Goal: Browse casually: Explore the website without a specific task or goal

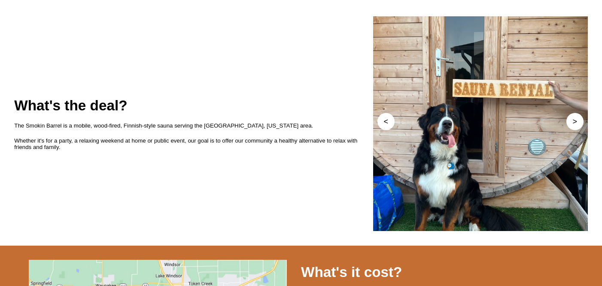
scroll to position [307, 0]
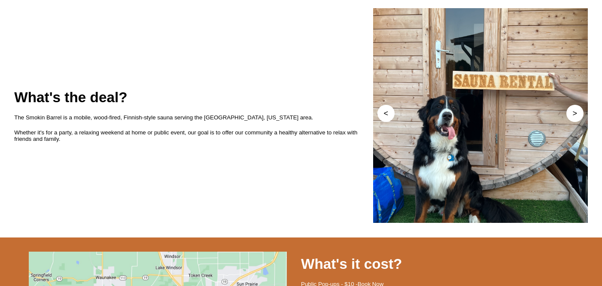
click at [144, 125] on div "The Smokin Barrel is a mobile, wood-fired, Finnish-style sauna serving the [GEO…" at bounding box center [193, 117] width 358 height 15
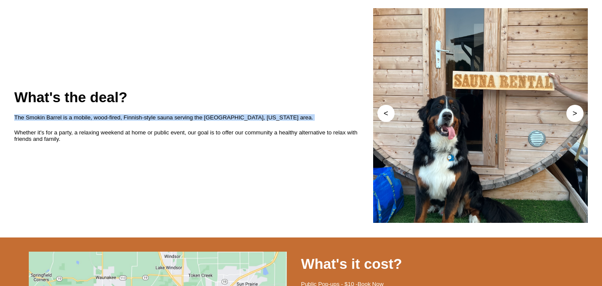
click at [144, 125] on div "The Smokin Barrel is a mobile, wood-fired, Finnish-style sauna serving the [GEO…" at bounding box center [193, 117] width 358 height 15
click at [136, 125] on div "The Smokin Barrel is a mobile, wood-fired, Finnish-style sauna serving the [GEO…" at bounding box center [193, 117] width 358 height 15
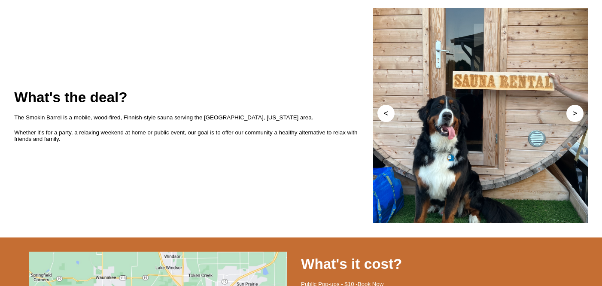
click at [124, 146] on div "Whether it's for a party, a relaxing weekend at home or public event, our goal …" at bounding box center [193, 135] width 358 height 21
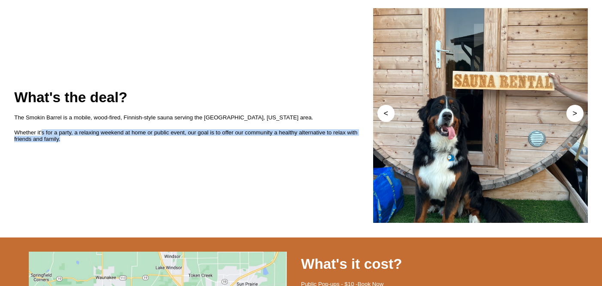
click at [124, 146] on div "Whether it's for a party, a relaxing weekend at home or public event, our goal …" at bounding box center [193, 135] width 358 height 21
click at [112, 146] on div "Whether it's for a party, a relaxing weekend at home or public event, our goal …" at bounding box center [193, 135] width 358 height 21
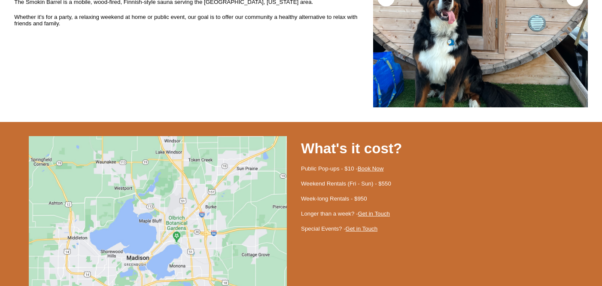
scroll to position [477, 0]
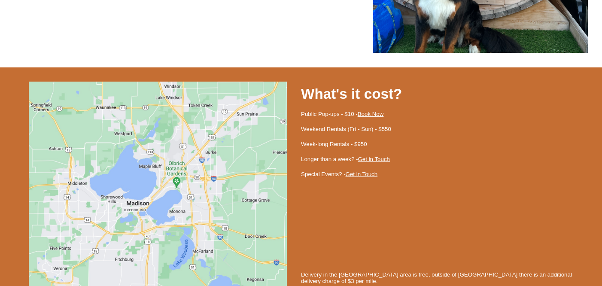
click at [331, 137] on div "Weekend Rentals (Fri - Sun) - $550" at bounding box center [444, 128] width 287 height 15
click at [321, 137] on div "Weekend Rentals (Fri - Sun) - $550" at bounding box center [444, 128] width 287 height 15
click at [328, 152] on div "Week-long Rentals - $950" at bounding box center [444, 144] width 287 height 15
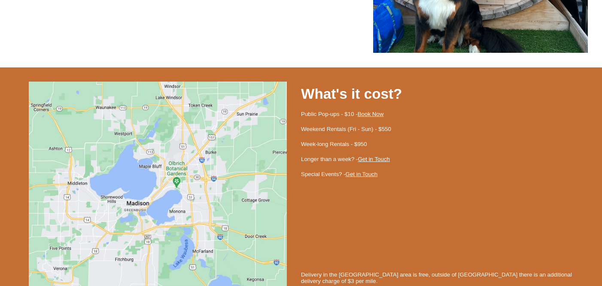
click at [330, 152] on div "Week-long Rentals - $950" at bounding box center [444, 144] width 287 height 15
click at [326, 152] on div "Week-long Rentals - $950" at bounding box center [444, 144] width 287 height 15
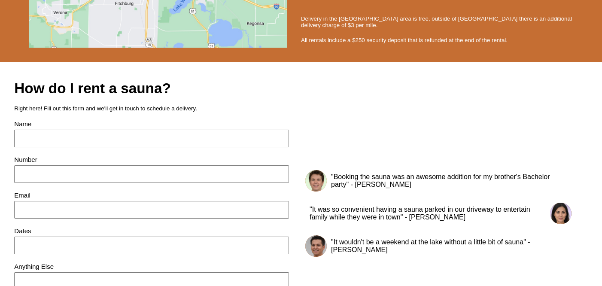
scroll to position [784, 0]
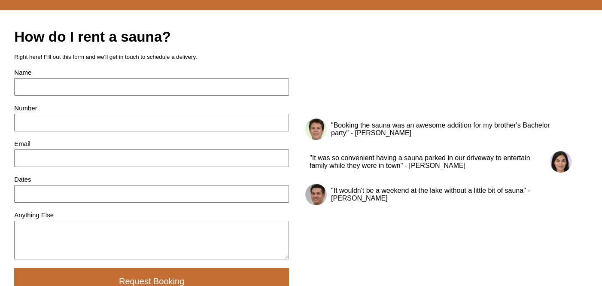
click at [379, 141] on div ""Booking the sauna was an awesome addition for my brother's Bachelor party" - […" at bounding box center [449, 129] width 245 height 24
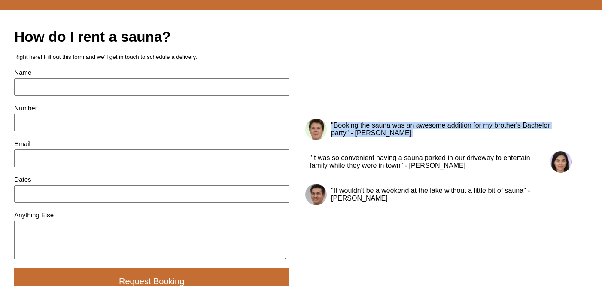
click at [379, 141] on div ""Booking the sauna was an awesome addition for my brother's Bachelor party" - […" at bounding box center [449, 129] width 245 height 24
click at [369, 141] on div ""Booking the sauna was an awesome addition for my brother's Bachelor party" - […" at bounding box center [449, 129] width 245 height 24
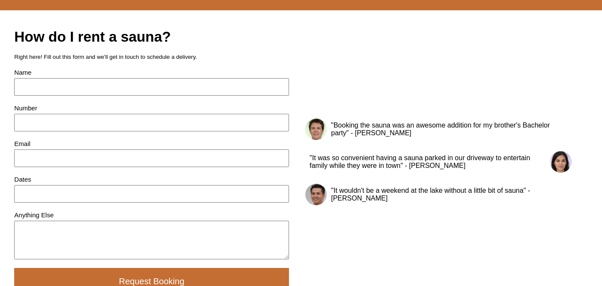
click at [359, 174] on div ""It was so convenient having a sauna parked in our driveway to entertain family…" at bounding box center [427, 162] width 245 height 24
click at [354, 174] on div ""It was so convenient having a sauna parked in our driveway to entertain family…" at bounding box center [427, 162] width 245 height 24
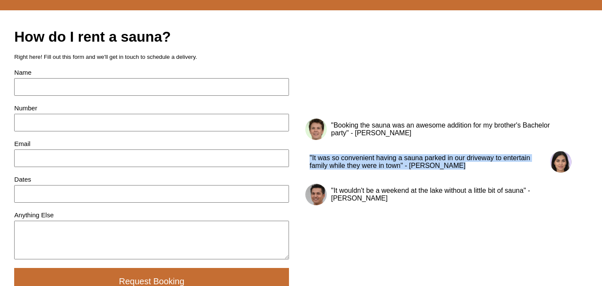
click at [354, 174] on div ""It was so convenient having a sauna parked in our driveway to entertain family…" at bounding box center [427, 162] width 245 height 24
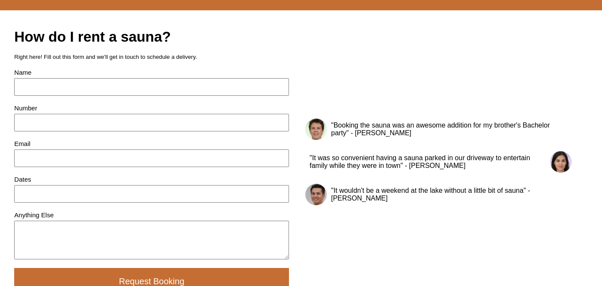
click at [352, 174] on div ""It was so convenient having a sauna parked in our driveway to entertain family…" at bounding box center [427, 162] width 245 height 24
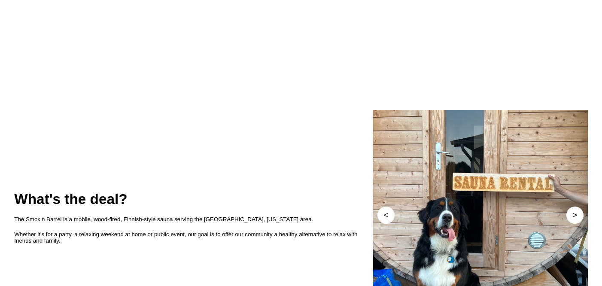
scroll to position [0, 0]
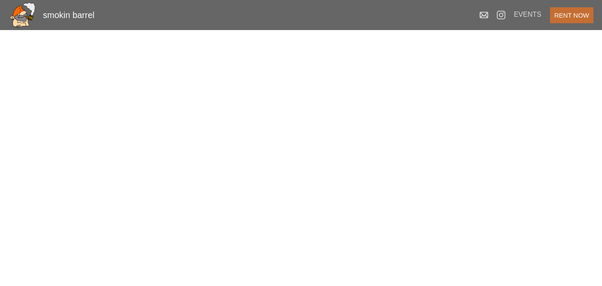
click at [77, 15] on div "smokin barrel" at bounding box center [69, 15] width 52 height 10
click at [498, 18] on img at bounding box center [501, 15] width 9 height 9
